Goal: Ask a question

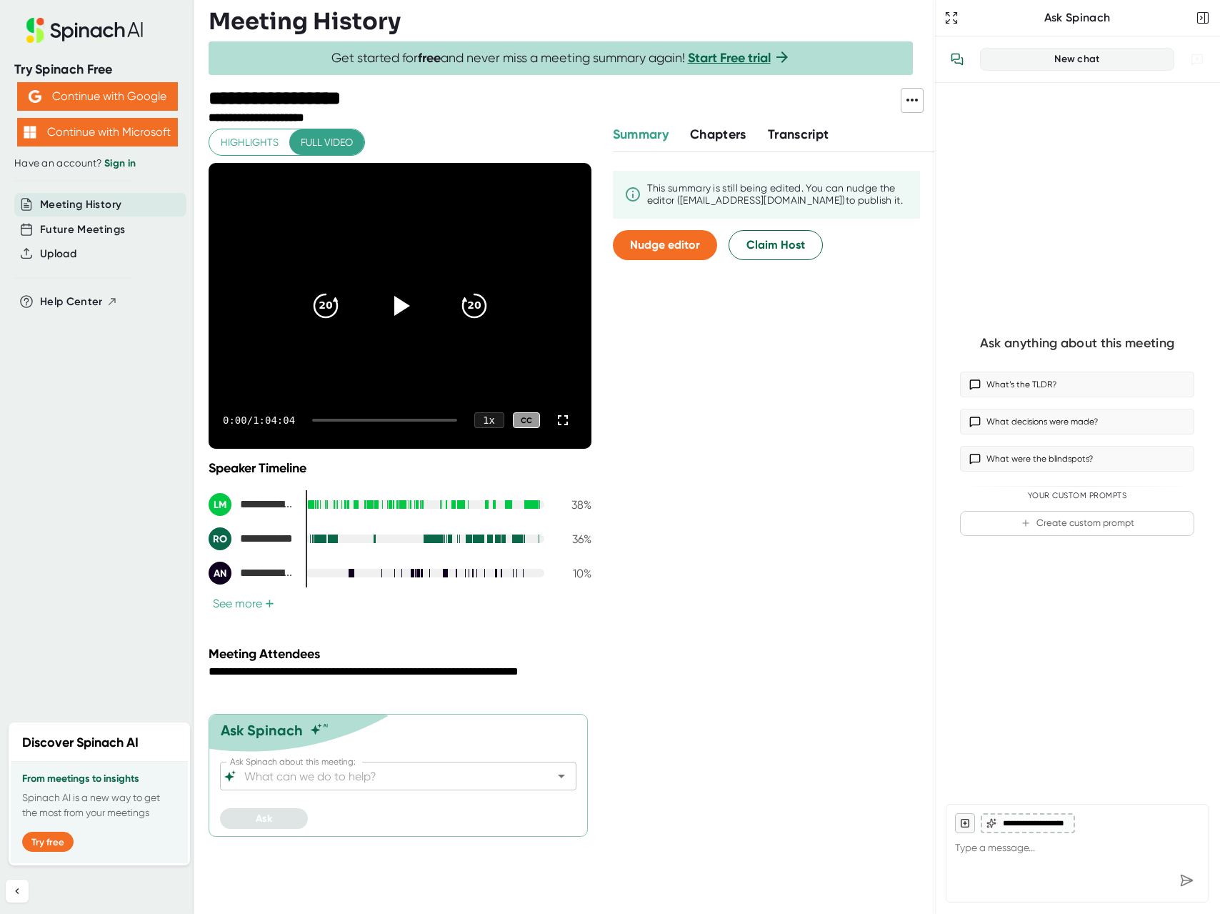
click at [719, 136] on span "Chapters" at bounding box center [718, 134] width 56 height 16
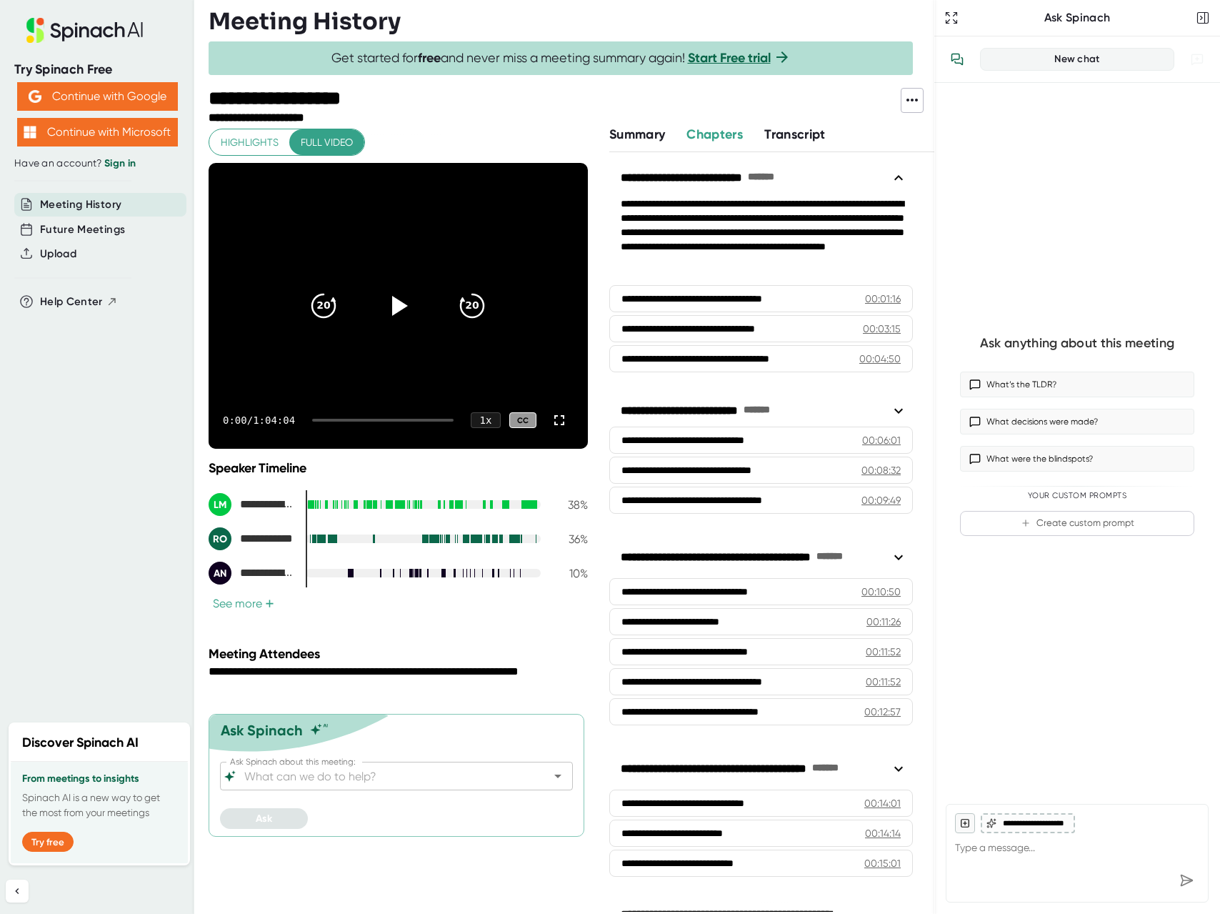
click at [785, 136] on span "Transcript" at bounding box center [795, 134] width 61 height 16
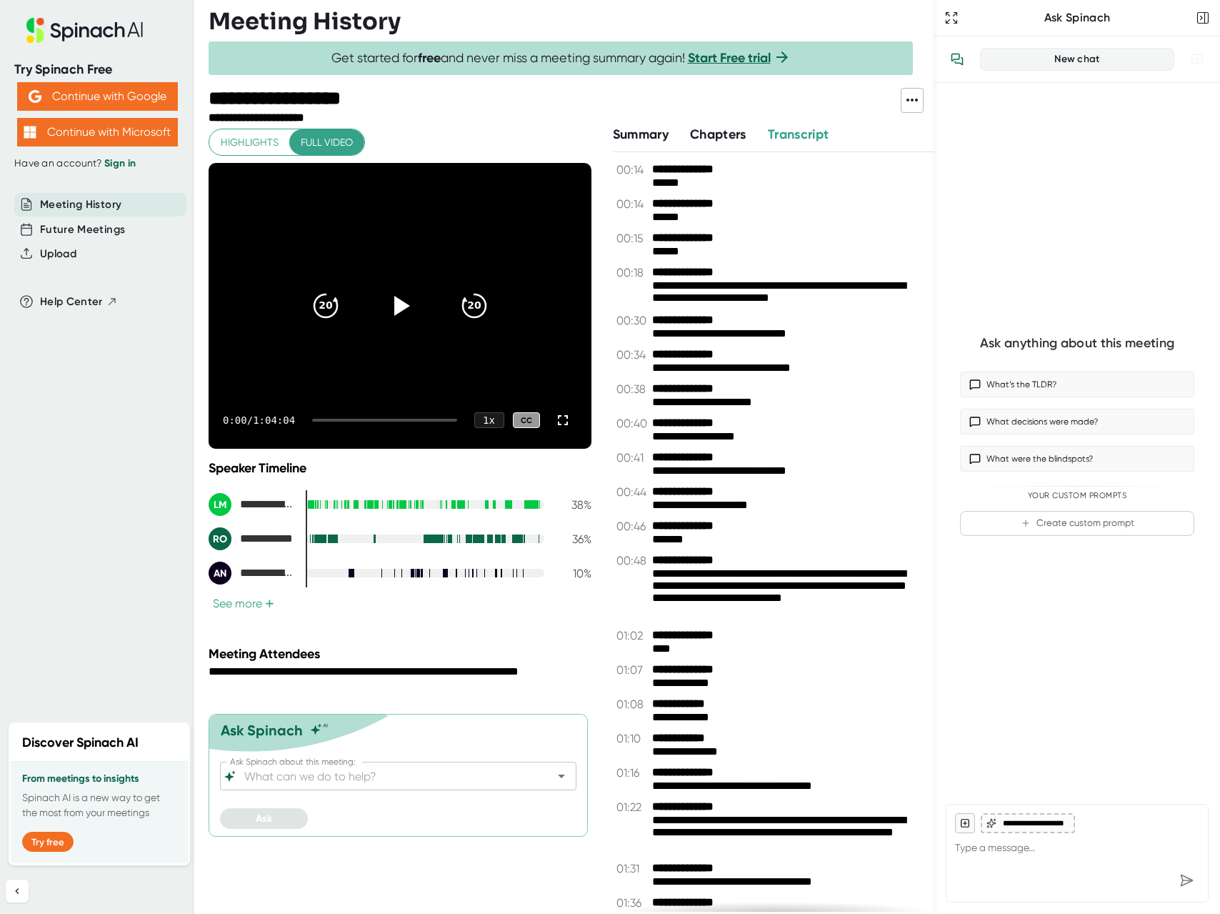
click at [727, 134] on span "Chapters" at bounding box center [718, 134] width 56 height 16
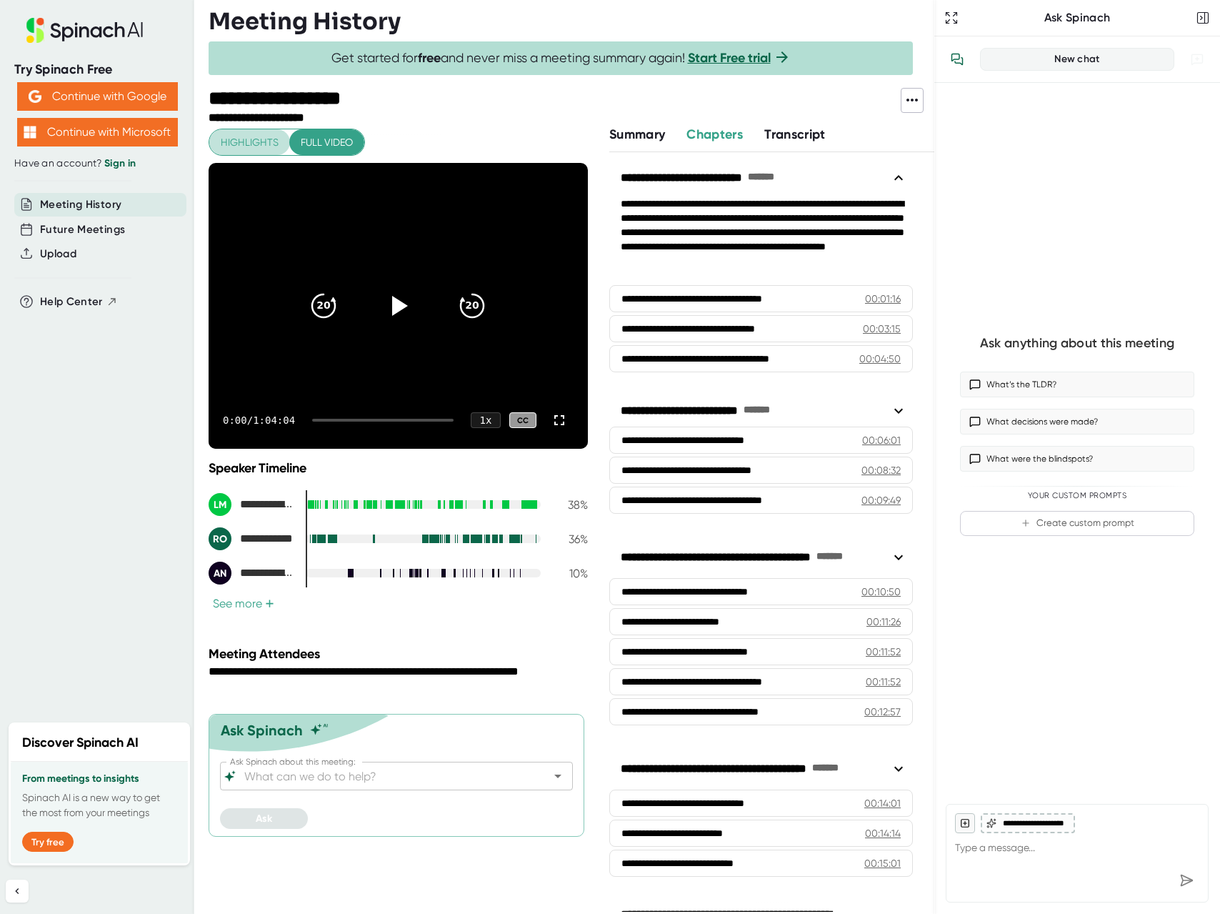
click at [263, 152] on button "Highlights" at bounding box center [249, 142] width 81 height 26
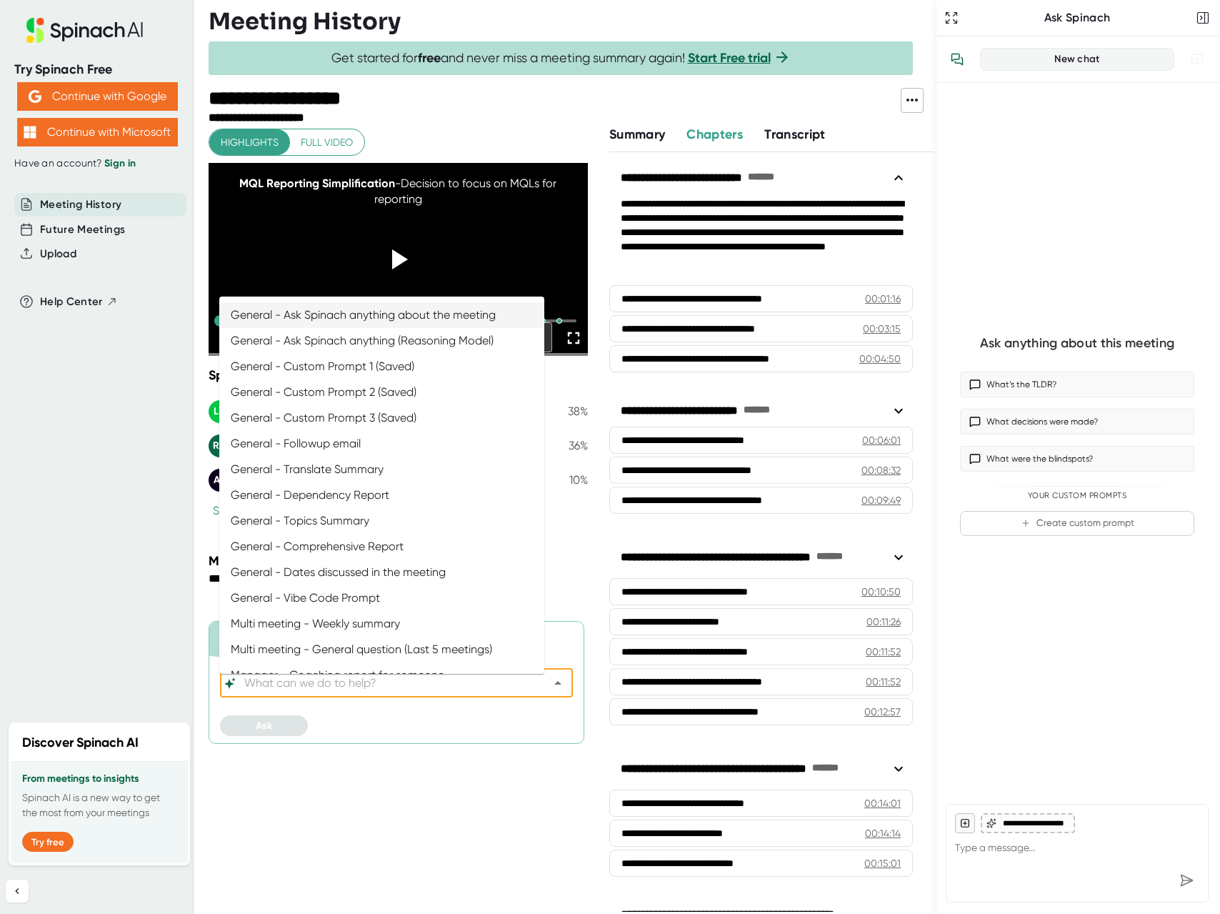
click at [353, 691] on input "Ask Spinach about this meeting:" at bounding box center [384, 683] width 285 height 20
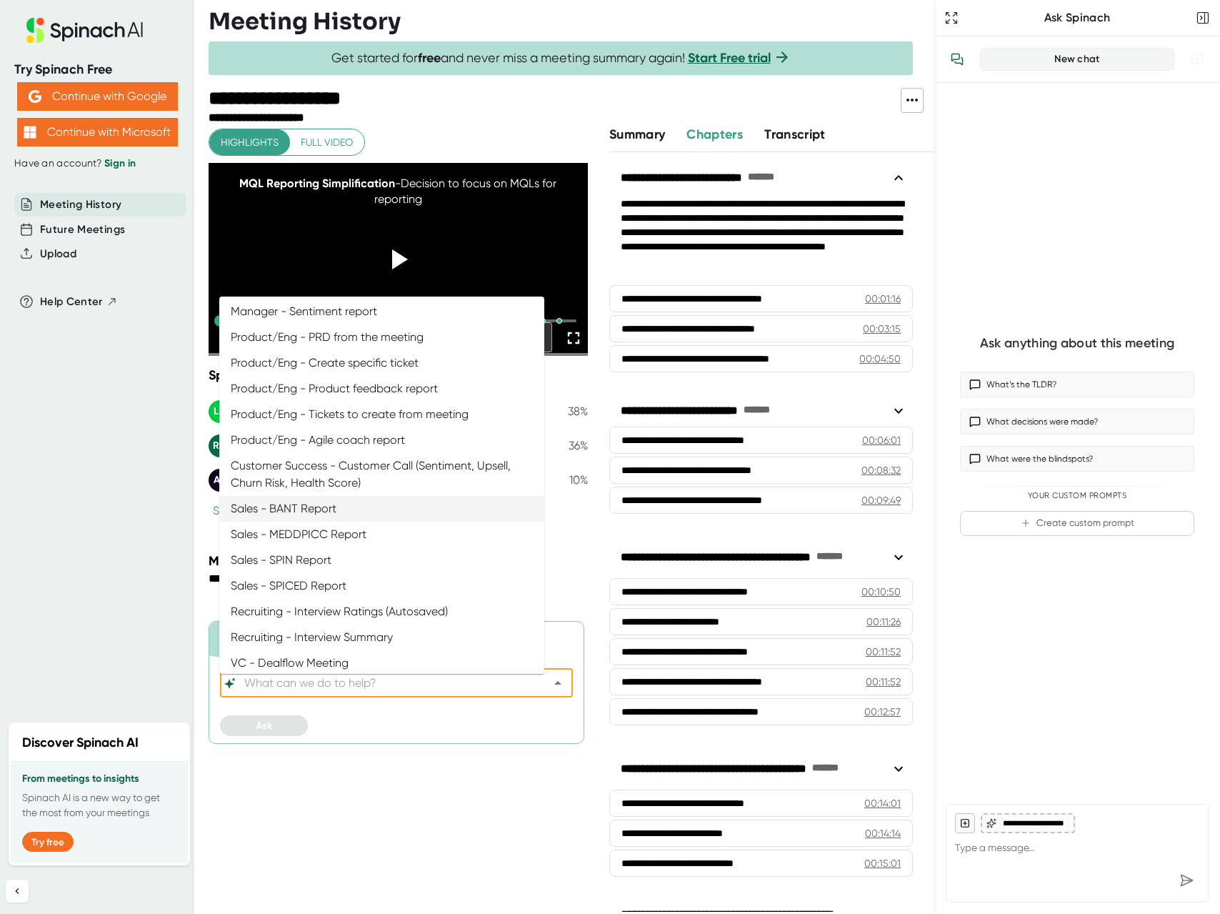
scroll to position [526, 0]
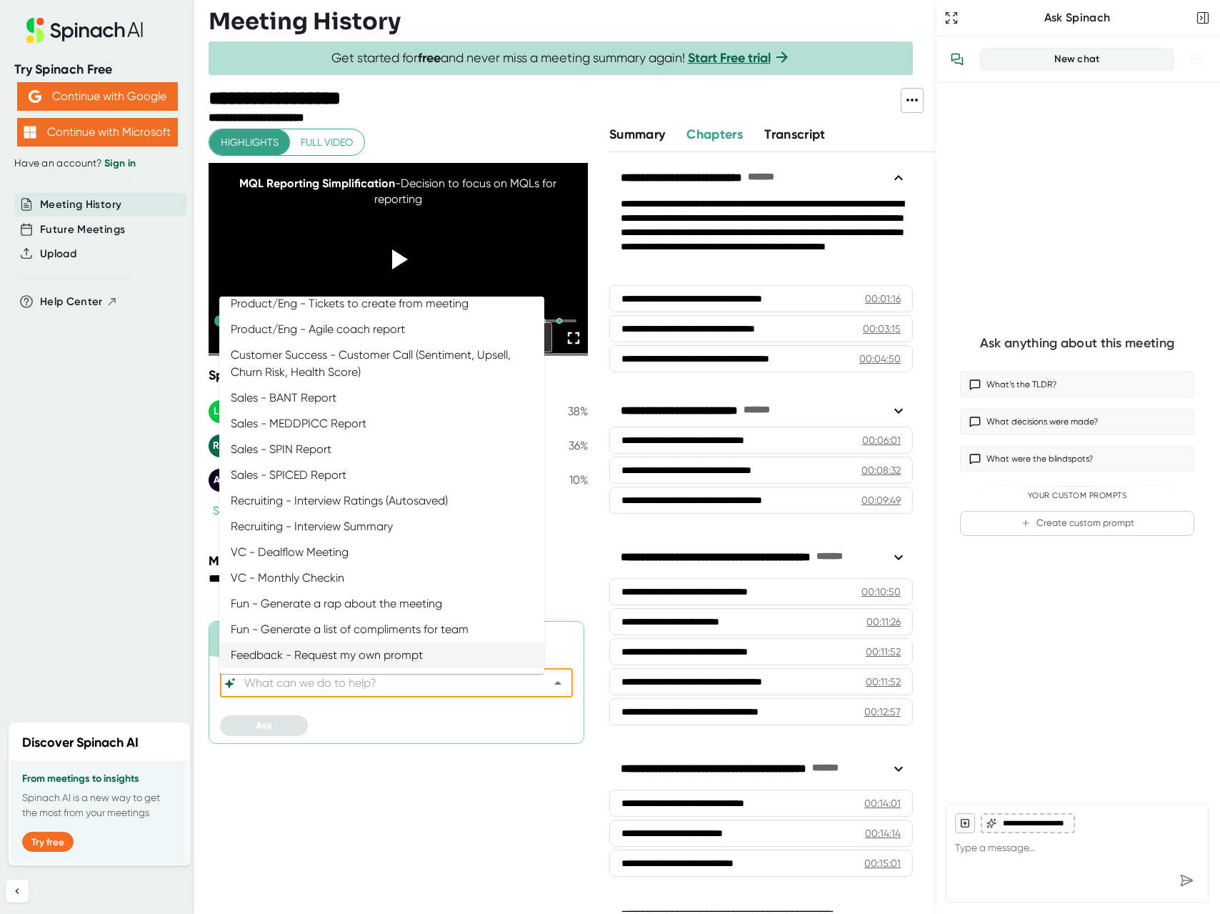
click at [396, 770] on div "**********" at bounding box center [400, 519] width 383 height 789
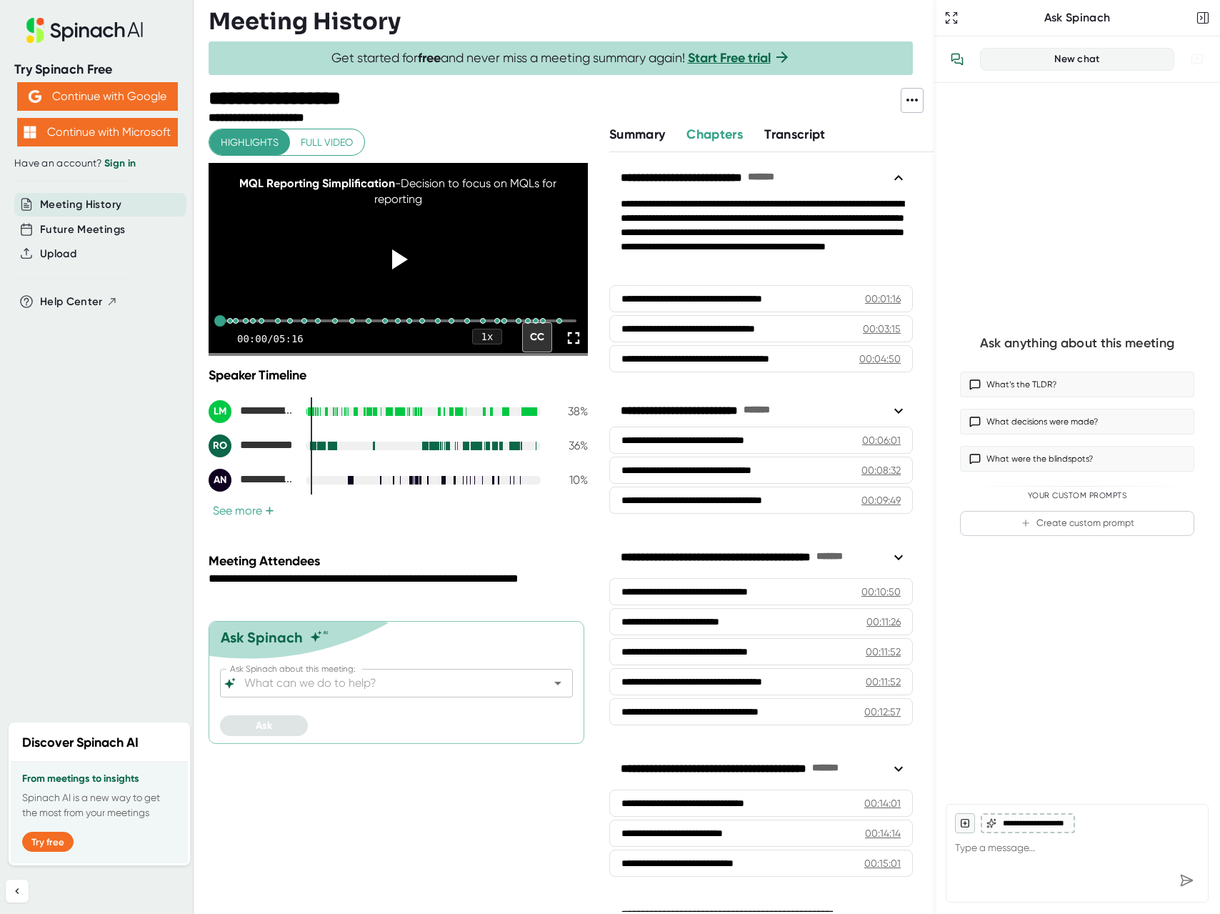
click at [1029, 855] on textarea at bounding box center [1077, 850] width 244 height 34
type textarea "what is the team working on this week"
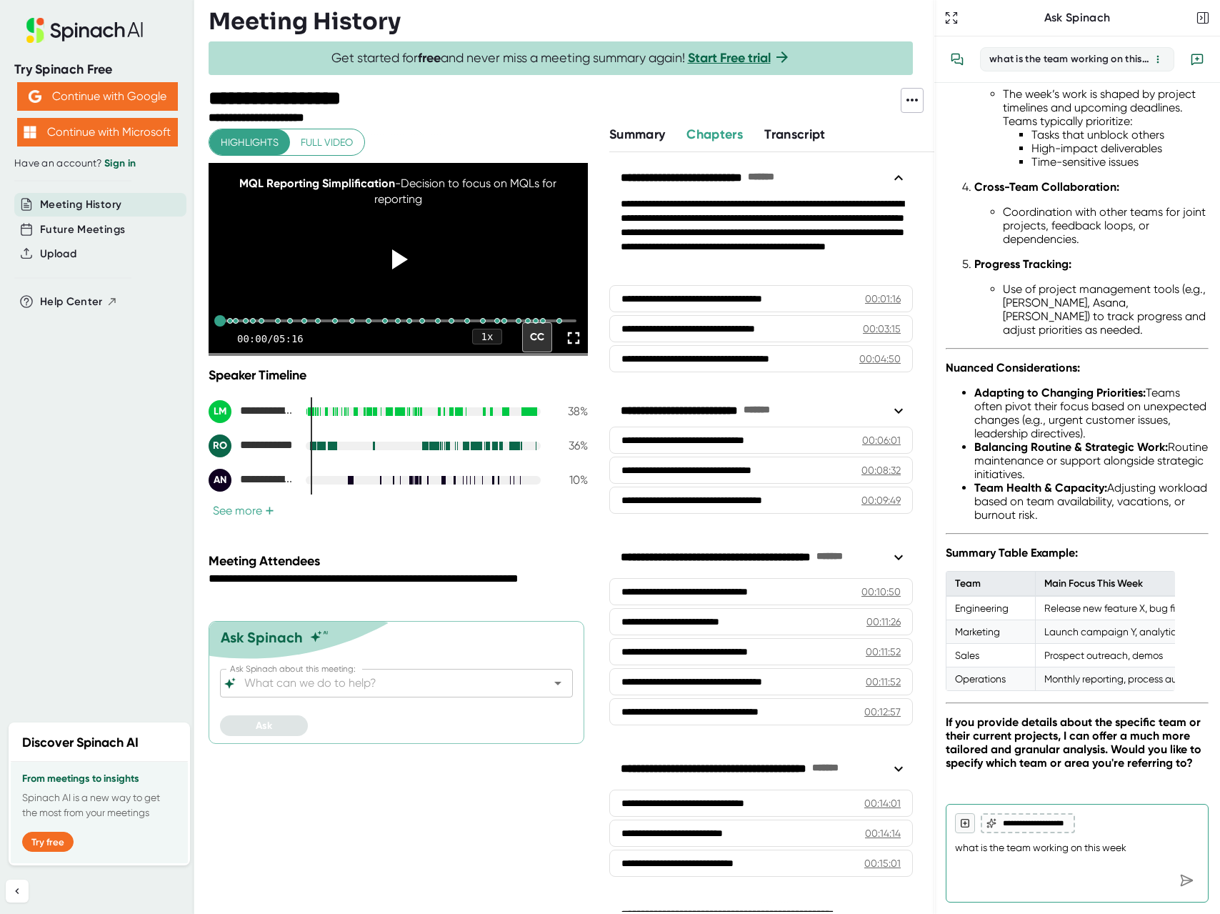
scroll to position [780, 0]
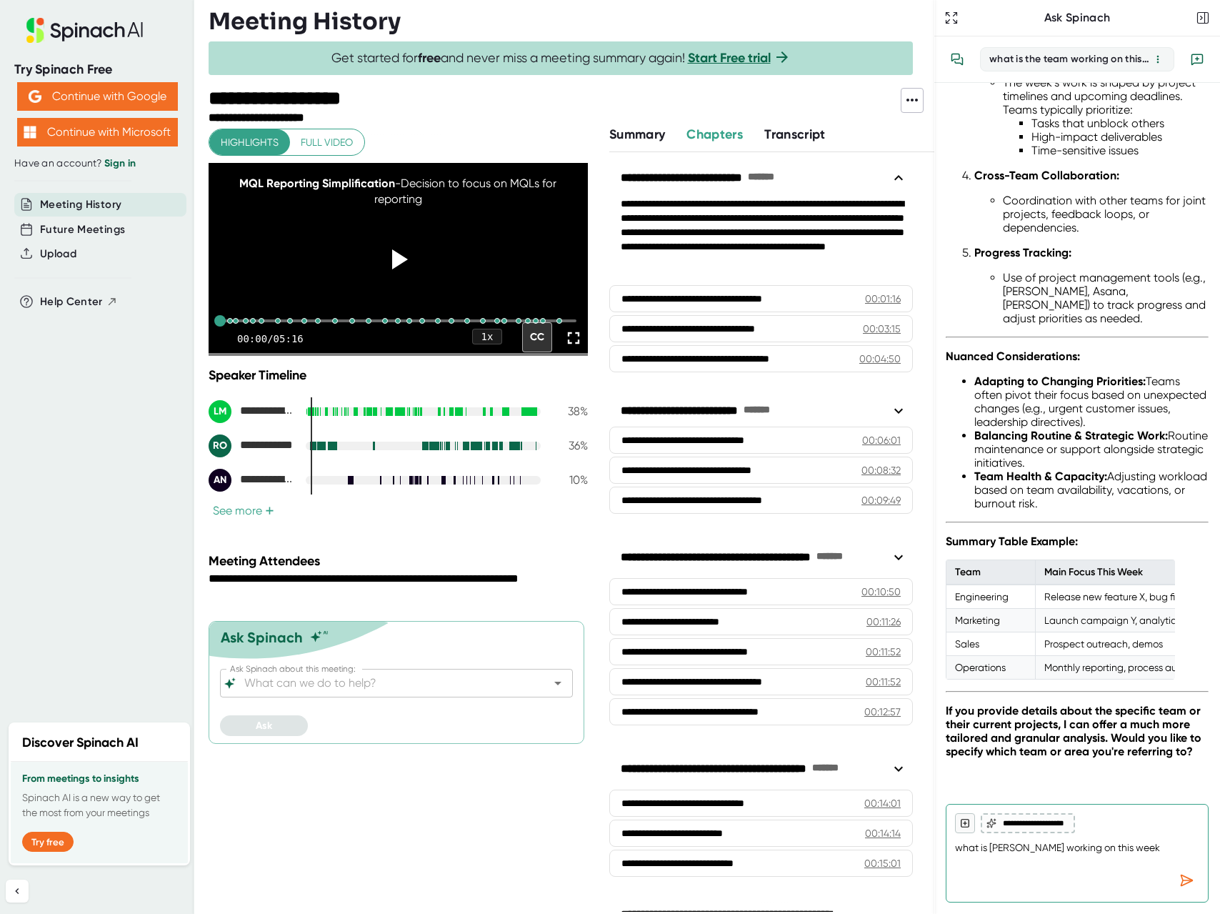
type textarea "what is [PERSON_NAME] working on this week"
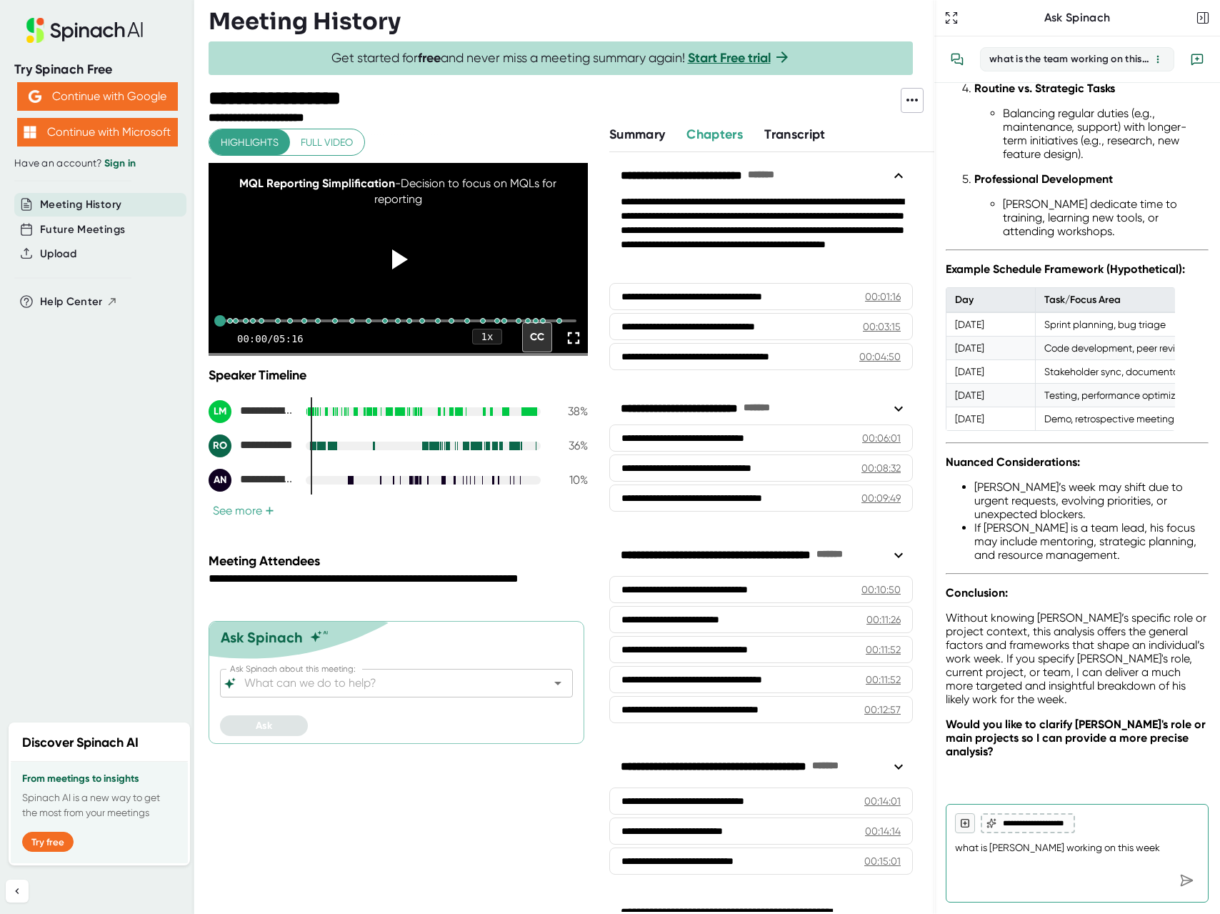
scroll to position [0, 0]
